Goal: Transaction & Acquisition: Book appointment/travel/reservation

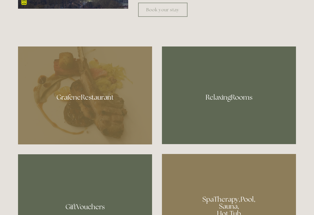
scroll to position [313, 0]
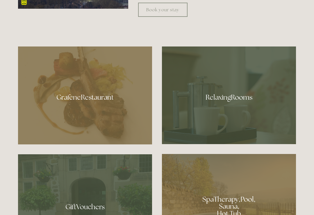
click at [29, 125] on div at bounding box center [85, 96] width 134 height 98
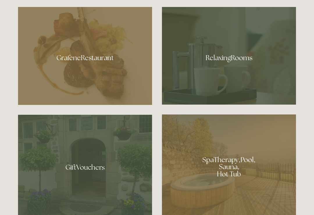
scroll to position [351, 0]
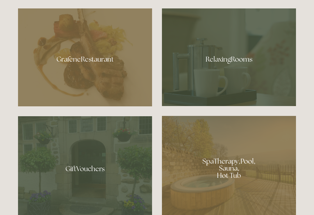
click at [243, 69] on div at bounding box center [229, 57] width 134 height 98
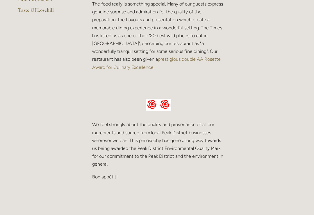
scroll to position [205, 0]
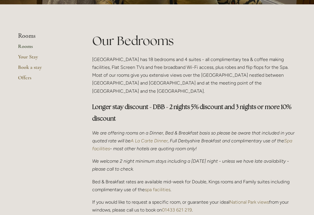
scroll to position [118, 0]
click at [293, 129] on p "We are offering rooms on a Dinner, Bed & Breakfast basis so please be aware tha…" at bounding box center [194, 141] width 204 height 24
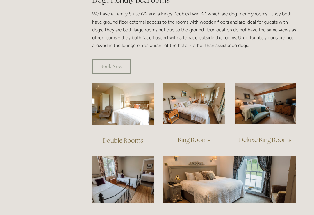
scroll to position [372, 0]
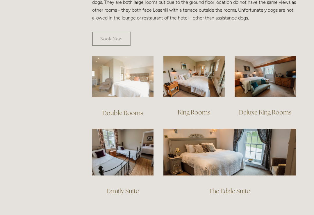
click at [114, 56] on img at bounding box center [122, 77] width 61 height 42
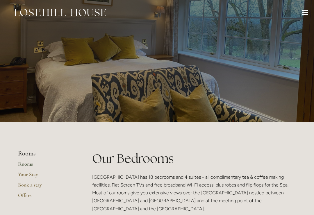
scroll to position [381, 0]
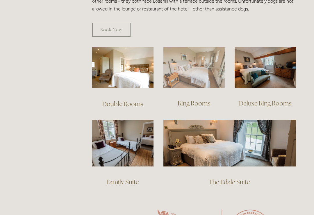
click at [208, 59] on img at bounding box center [194, 67] width 61 height 41
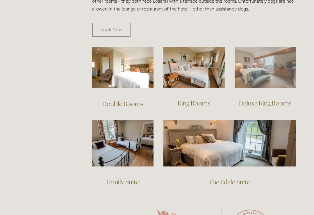
click at [278, 57] on img at bounding box center [265, 67] width 61 height 41
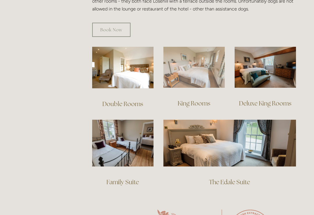
click at [202, 59] on img at bounding box center [194, 67] width 61 height 41
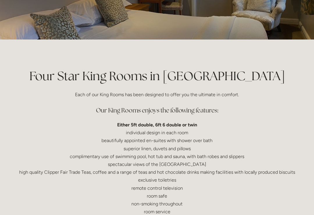
scroll to position [100, 0]
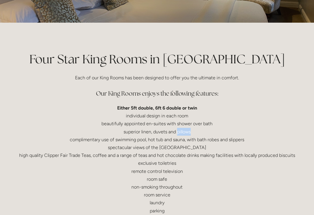
click at [287, 84] on div "Four Star King Rooms in The Peak District Each of our King Rooms has been desig…" at bounding box center [157, 133] width 278 height 165
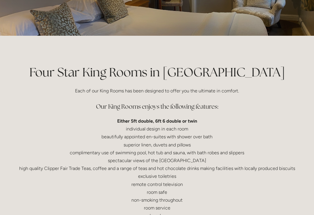
scroll to position [0, 0]
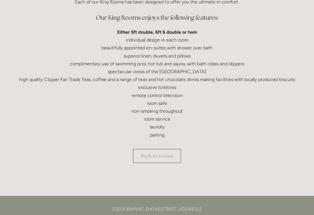
scroll to position [188, 0]
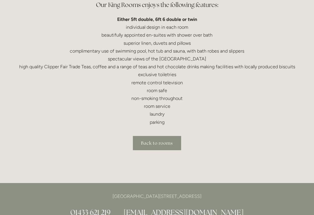
click at [162, 140] on link "Back to rooms" at bounding box center [157, 143] width 48 height 14
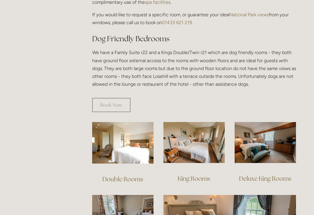
scroll to position [306, 0]
click at [121, 98] on link "Book Now" at bounding box center [111, 105] width 38 height 14
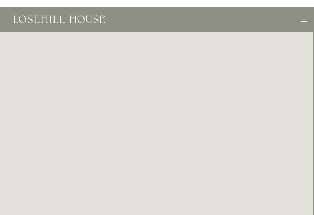
scroll to position [0, 5]
